Goal: Task Accomplishment & Management: Manage account settings

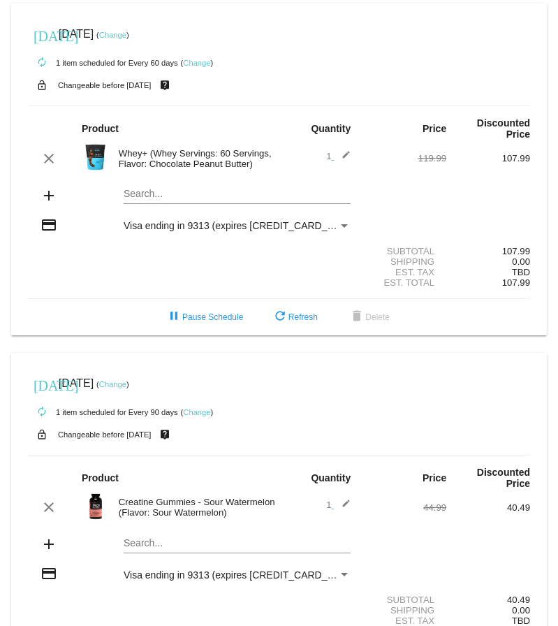
click at [125, 33] on link "Change" at bounding box center [112, 35] width 27 height 8
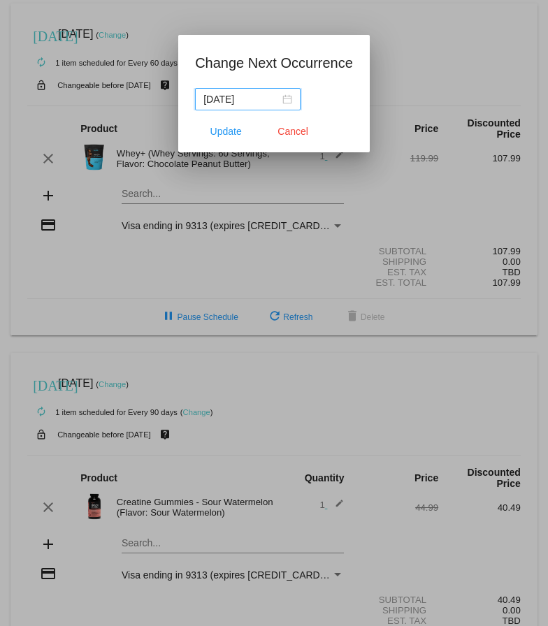
click at [277, 99] on div "[DATE]" at bounding box center [247, 99] width 89 height 15
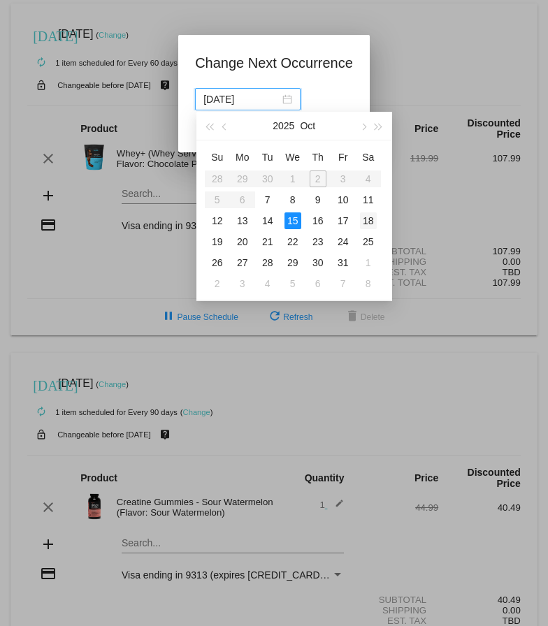
click at [371, 219] on div "18" at bounding box center [368, 220] width 17 height 17
type input "[DATE]"
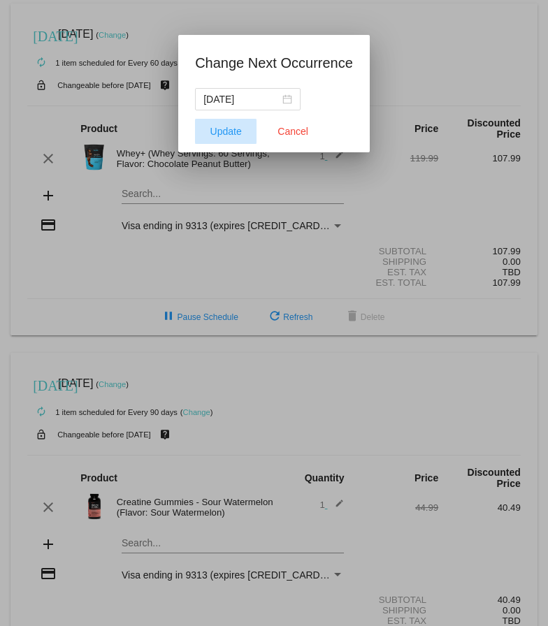
click at [220, 134] on span "Update" at bounding box center [225, 131] width 31 height 11
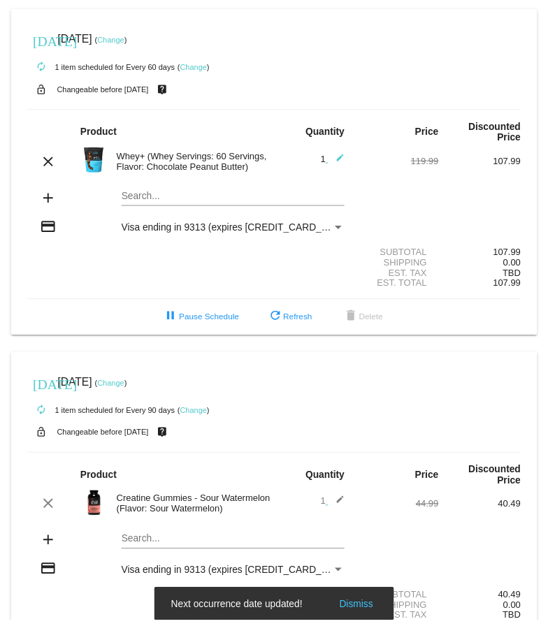
scroll to position [55, 0]
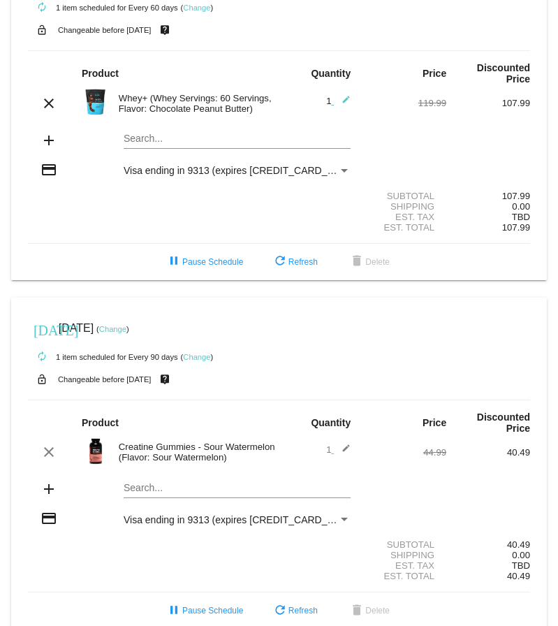
click at [199, 353] on link "Change" at bounding box center [196, 357] width 27 height 8
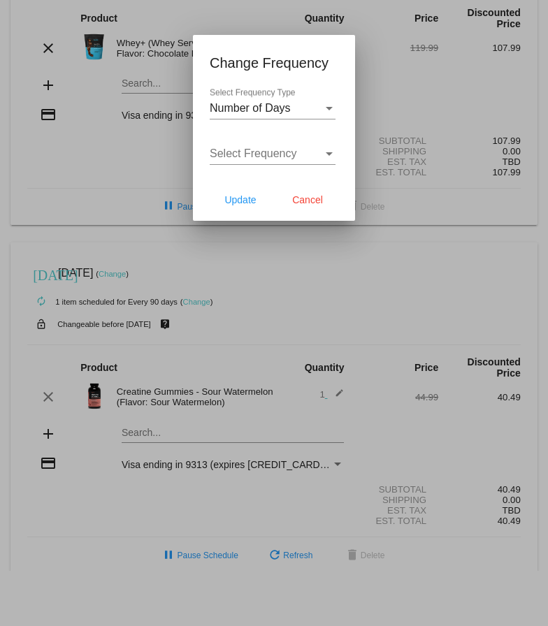
click at [329, 164] on div "Select Frequency Select Frequency" at bounding box center [273, 148] width 126 height 31
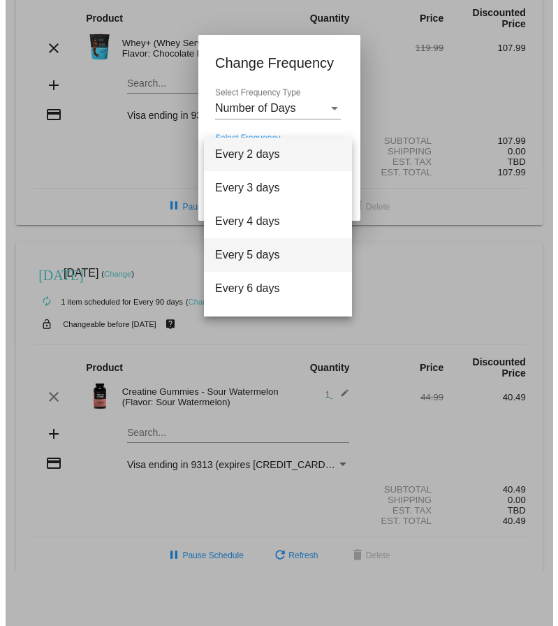
scroll to position [56, 0]
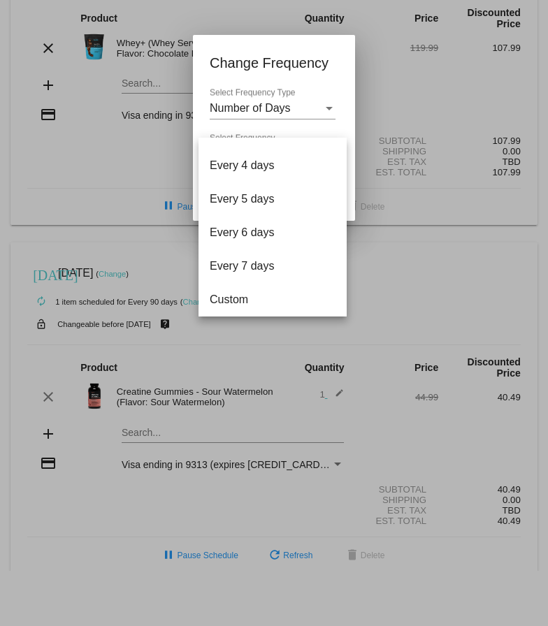
click at [319, 107] on div at bounding box center [274, 313] width 548 height 626
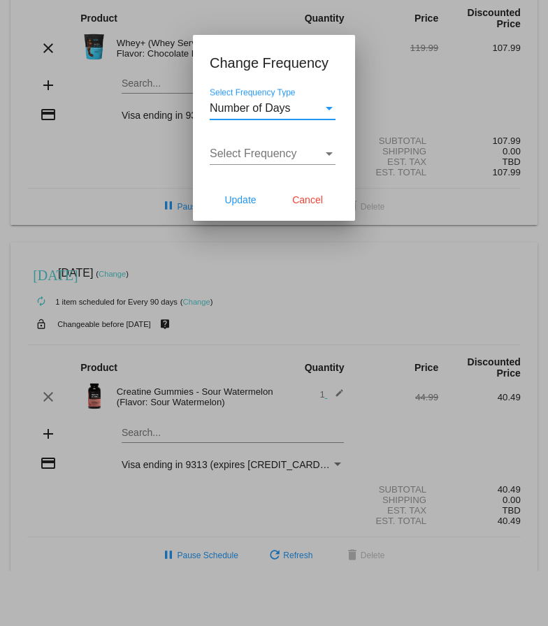
click at [330, 109] on div "Select Frequency Type" at bounding box center [329, 108] width 7 height 3
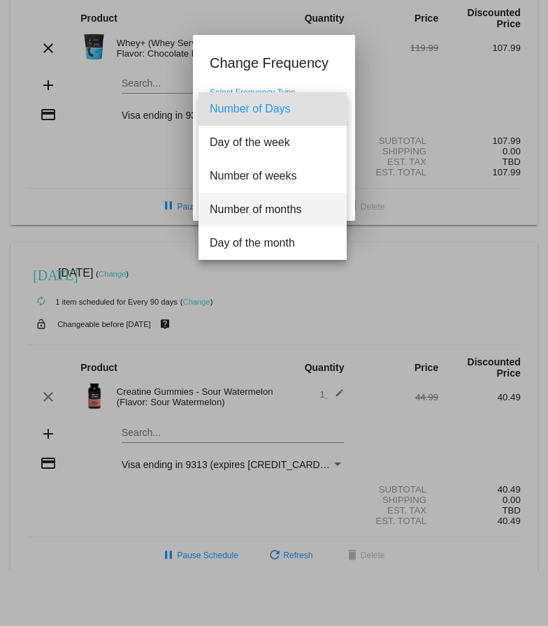
click at [293, 207] on span "Number of months" at bounding box center [273, 210] width 126 height 34
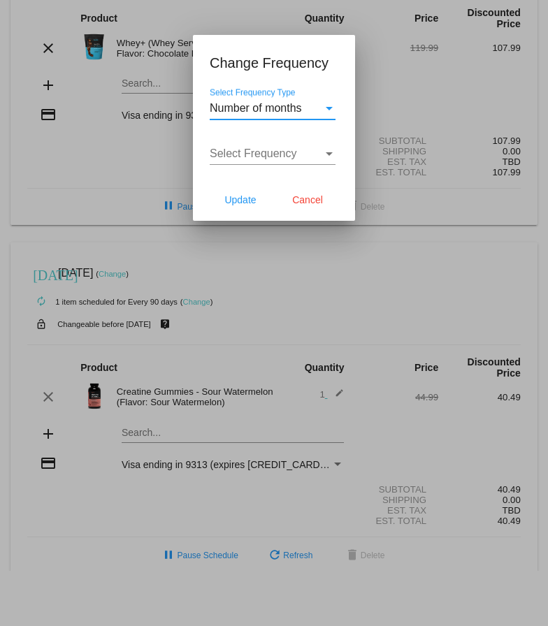
click at [327, 157] on div "Select Frequency" at bounding box center [329, 153] width 13 height 13
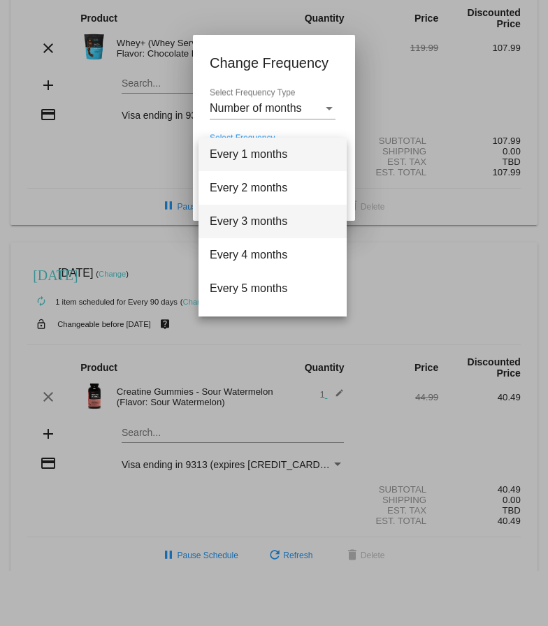
click at [281, 217] on span "Every 3 months" at bounding box center [273, 222] width 126 height 34
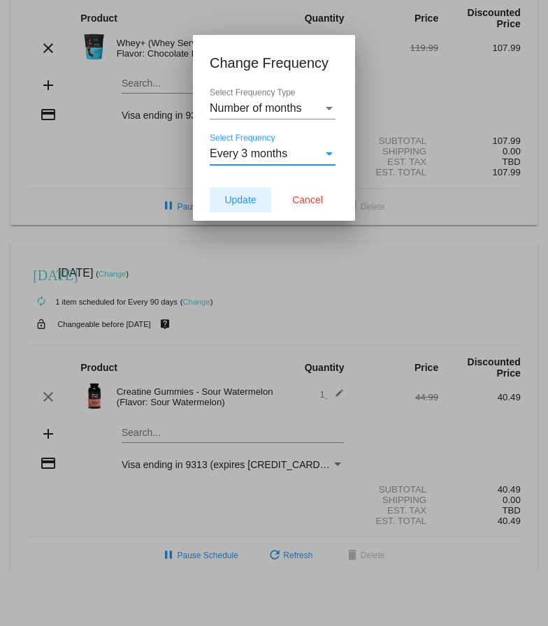
click at [254, 203] on span "Update" at bounding box center [239, 199] width 31 height 11
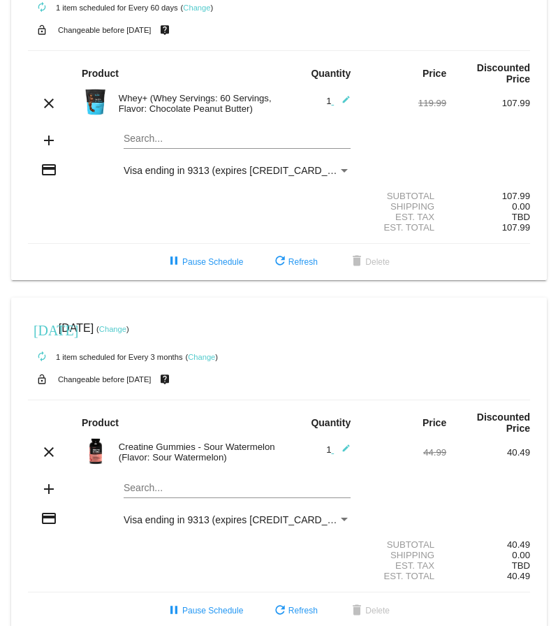
click at [126, 325] on link "Change" at bounding box center [112, 329] width 27 height 8
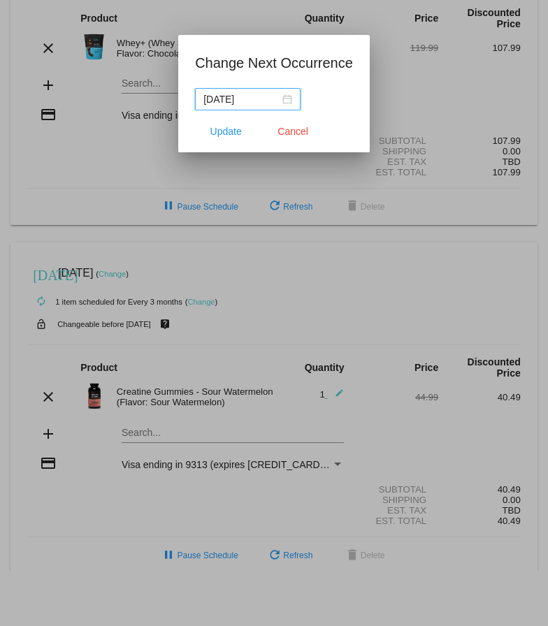
click at [279, 99] on div "[DATE]" at bounding box center [247, 99] width 89 height 15
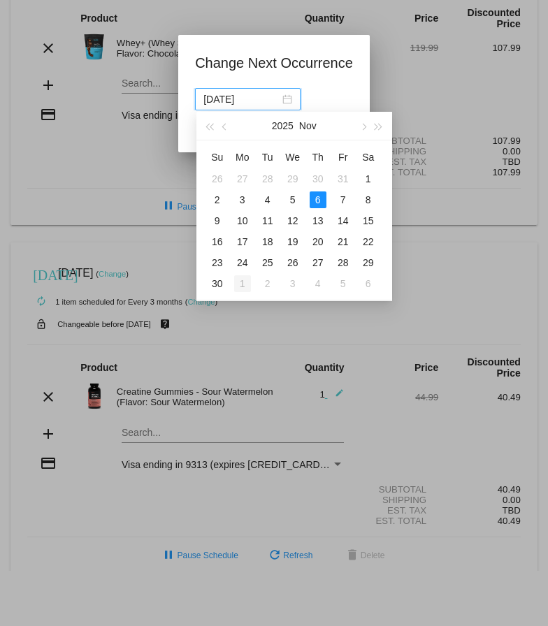
click at [243, 282] on div "1" at bounding box center [242, 283] width 17 height 17
type input "[DATE]"
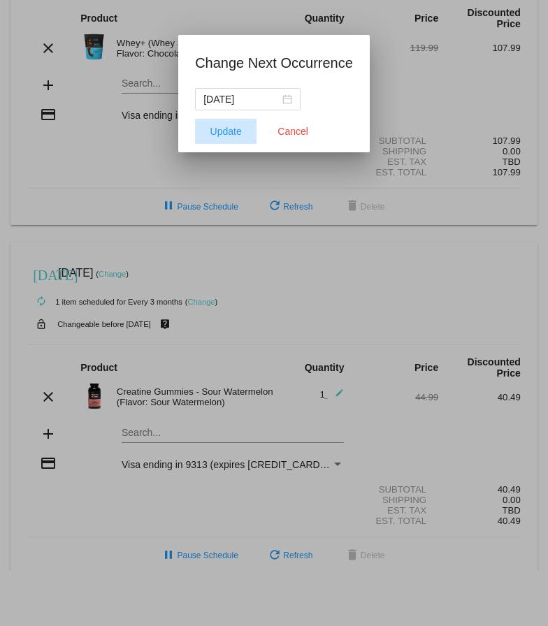
click at [241, 138] on button "Update" at bounding box center [225, 131] width 61 height 25
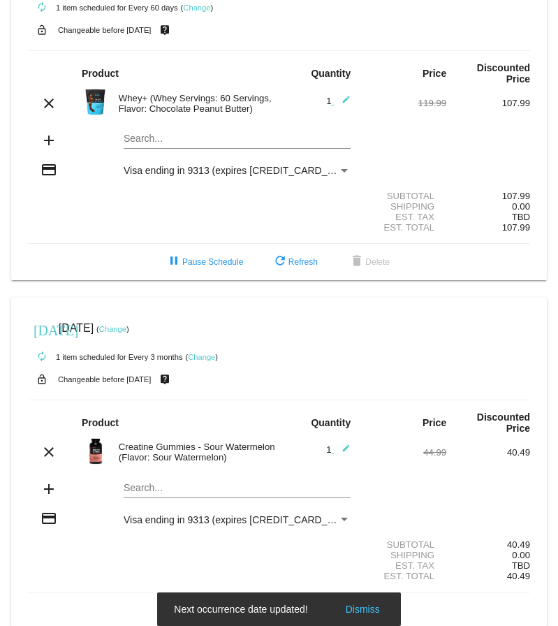
scroll to position [0, 0]
